Goal: Complete application form: Complete application form

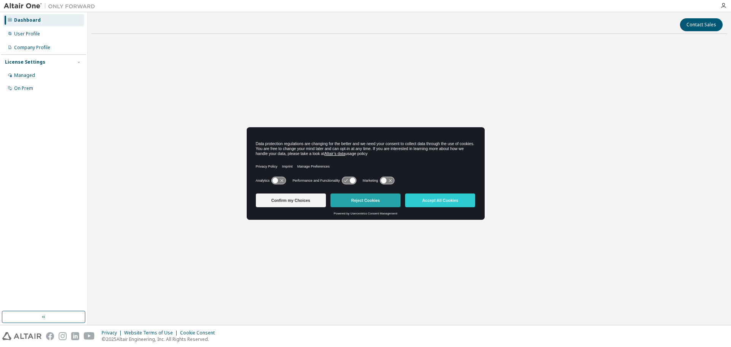
click at [376, 201] on button "Reject Cookies" at bounding box center [365, 200] width 70 height 14
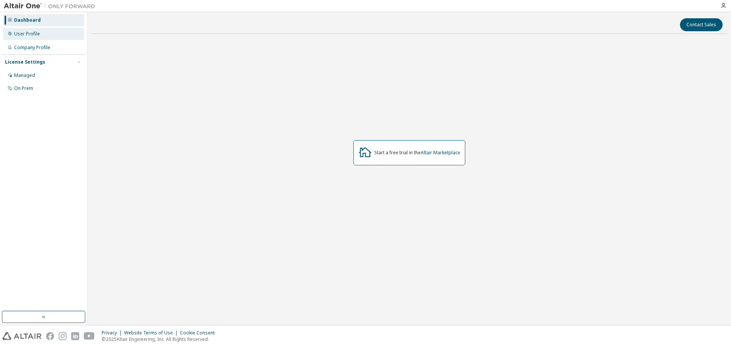
click at [40, 31] on div "User Profile" at bounding box center [43, 34] width 81 height 12
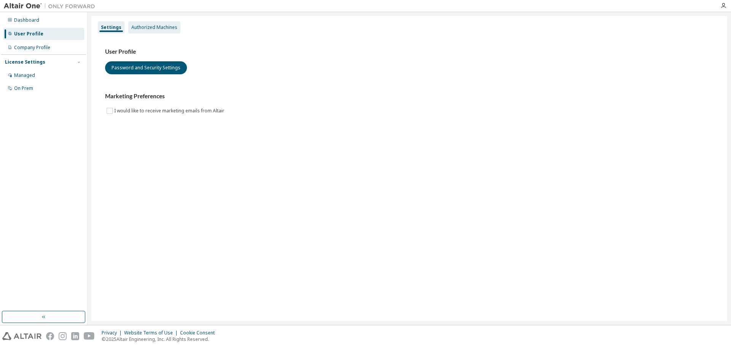
click at [135, 25] on div "Authorized Machines" at bounding box center [154, 27] width 46 height 6
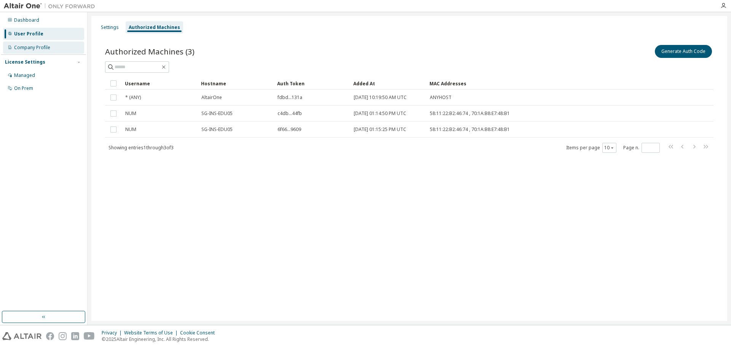
click at [40, 52] on div "Company Profile" at bounding box center [43, 47] width 81 height 12
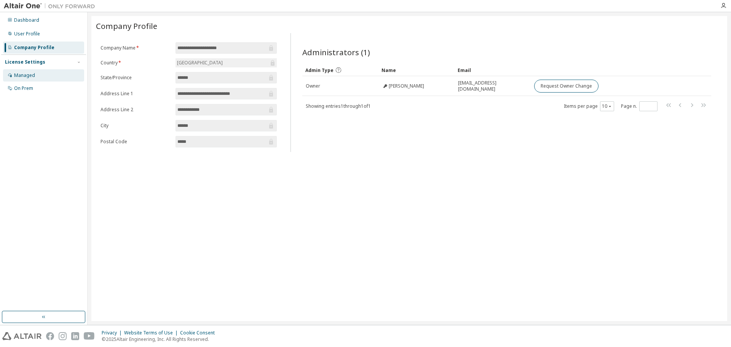
click at [42, 72] on div "Managed" at bounding box center [43, 75] width 81 height 12
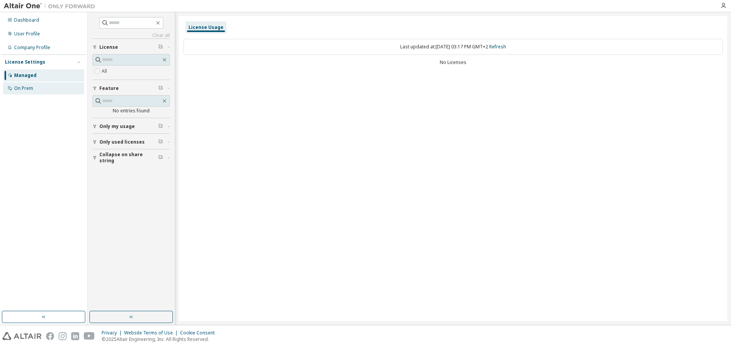
click at [49, 86] on div "On Prem" at bounding box center [43, 88] width 81 height 12
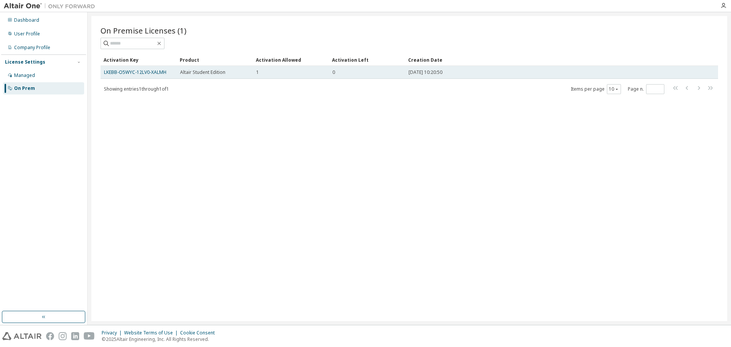
click at [219, 72] on span "Altair Student Edition" at bounding box center [202, 72] width 45 height 6
click at [141, 71] on link "LKEBB-O5WYC-12LV0-XALMH" at bounding box center [135, 72] width 62 height 6
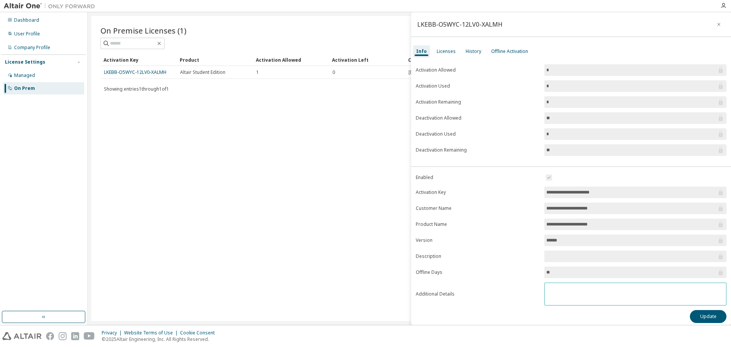
scroll to position [4, 0]
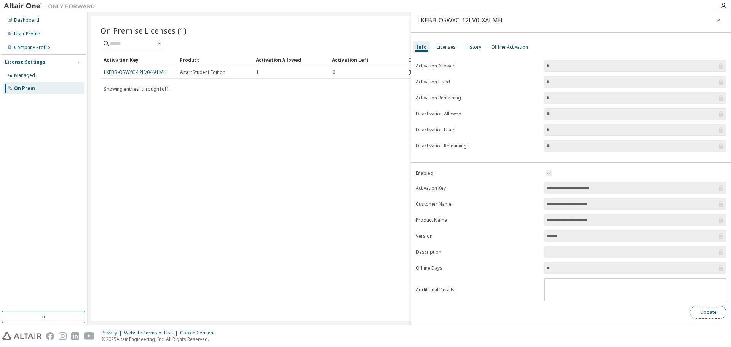
click at [702, 314] on button "Update" at bounding box center [707, 312] width 37 height 13
click at [715, 318] on icon "button" at bounding box center [714, 319] width 5 height 5
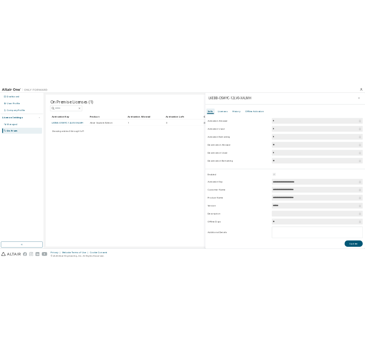
scroll to position [0, 0]
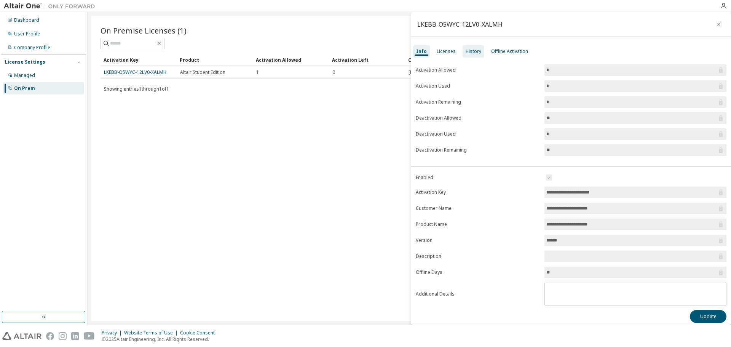
click at [463, 51] on div "History" at bounding box center [473, 51] width 22 height 12
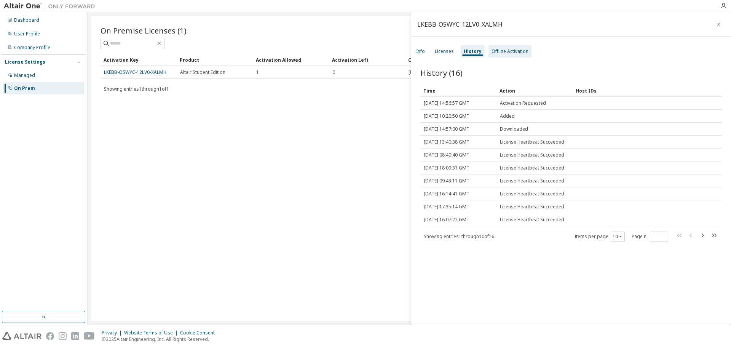
click at [505, 51] on div "Offline Activation" at bounding box center [509, 51] width 37 height 6
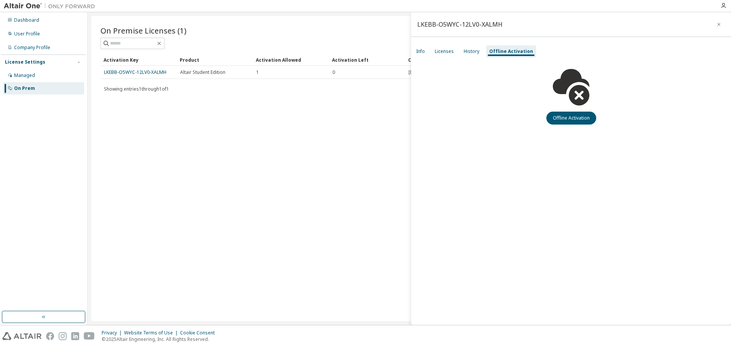
click at [430, 50] on div "Info Licenses History Offline Activation" at bounding box center [571, 52] width 320 height 14
click at [429, 50] on div "Info Licenses History Offline Activation" at bounding box center [571, 52] width 320 height 14
click at [409, 49] on div "On Premise Licenses (1) Clear Load Save Save As Field Operator Value Select fil…" at bounding box center [408, 59] width 617 height 69
click at [420, 53] on div "Info" at bounding box center [420, 51] width 9 height 6
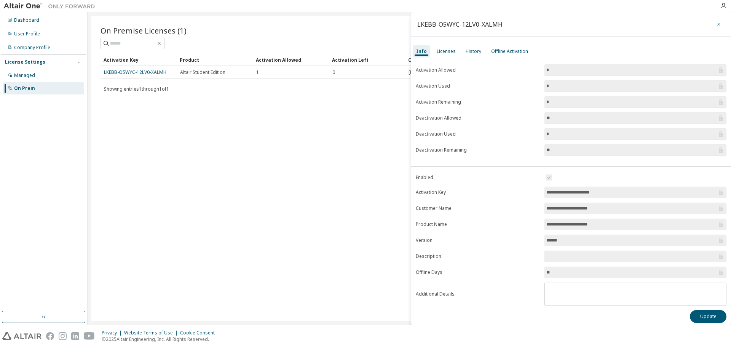
click at [719, 26] on button "button" at bounding box center [718, 24] width 12 height 12
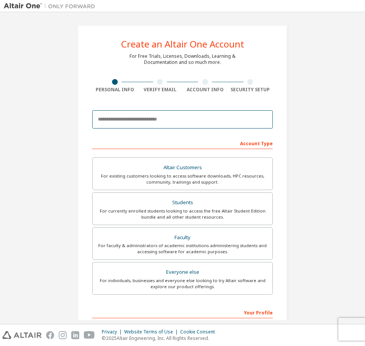
click at [140, 122] on input "email" at bounding box center [182, 119] width 180 height 18
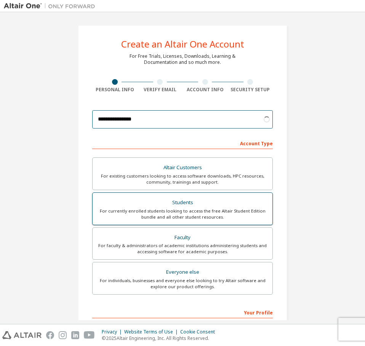
type input "**********"
click at [170, 197] on label "Students For currently enrolled students looking to access the free Altair Stud…" at bounding box center [182, 209] width 180 height 33
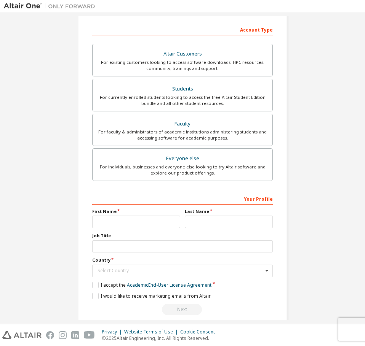
scroll to position [114, 0]
click at [129, 223] on input "text" at bounding box center [136, 221] width 88 height 13
type input "******"
click at [218, 220] on input "text" at bounding box center [229, 221] width 88 height 13
type input "*****"
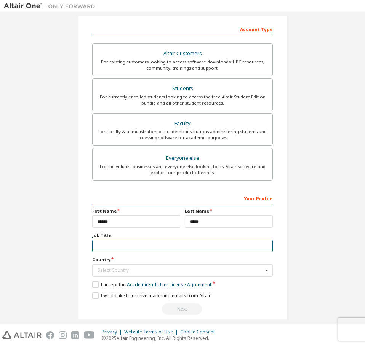
click at [201, 244] on input "text" at bounding box center [182, 246] width 180 height 13
type input "*******"
click at [200, 269] on div "Select Country" at bounding box center [180, 270] width 166 height 5
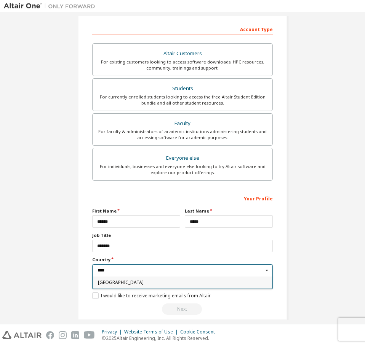
type input "****"
click at [203, 281] on span "Italy" at bounding box center [182, 282] width 169 height 5
type input "***"
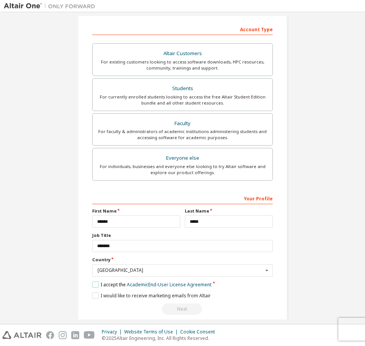
click at [110, 287] on label "I accept the Academic End-User License Agreement" at bounding box center [151, 285] width 119 height 6
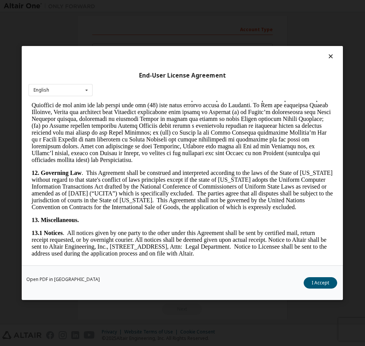
scroll to position [1497, 0]
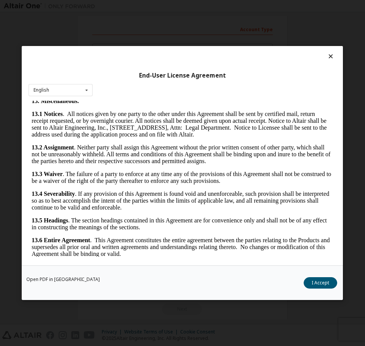
drag, startPoint x: 334, startPoint y: 115, endPoint x: 354, endPoint y: 362, distance: 247.7
click at [324, 279] on button "I Accept" at bounding box center [320, 282] width 33 height 11
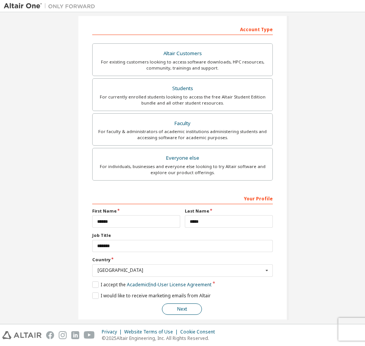
click at [190, 308] on button "Next" at bounding box center [182, 309] width 40 height 11
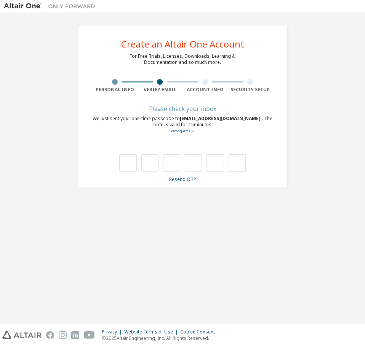
type input "*"
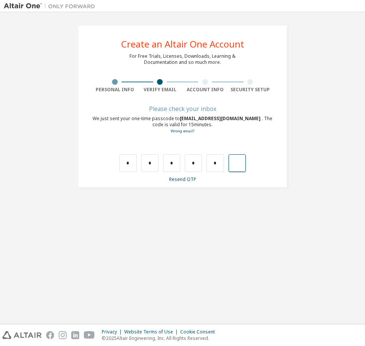
type input "*"
